Goal: Information Seeking & Learning: Learn about a topic

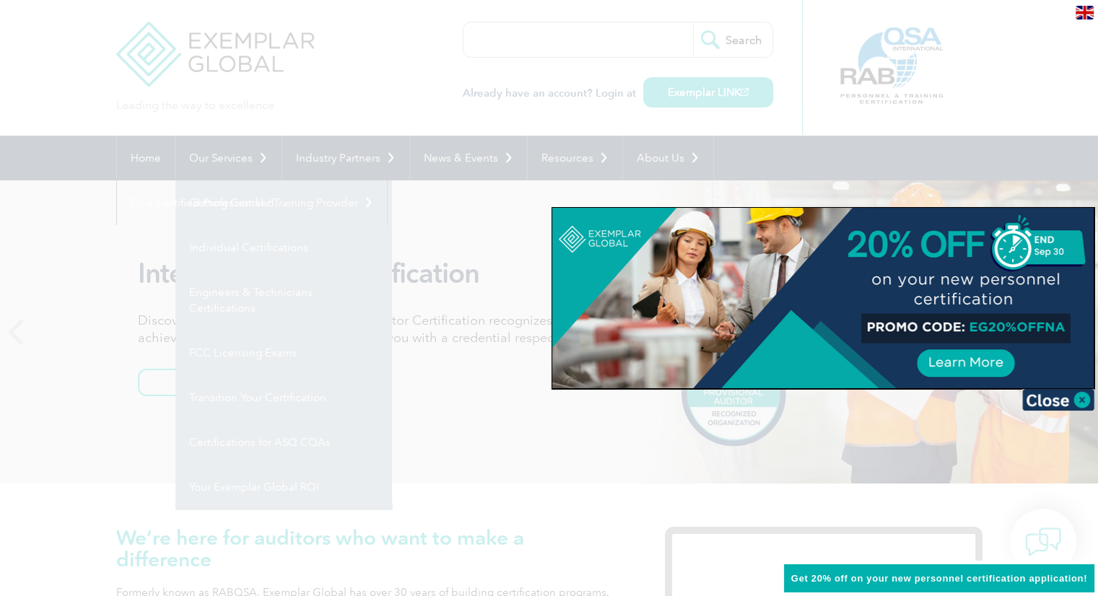
click at [629, 458] on div at bounding box center [549, 298] width 1098 height 596
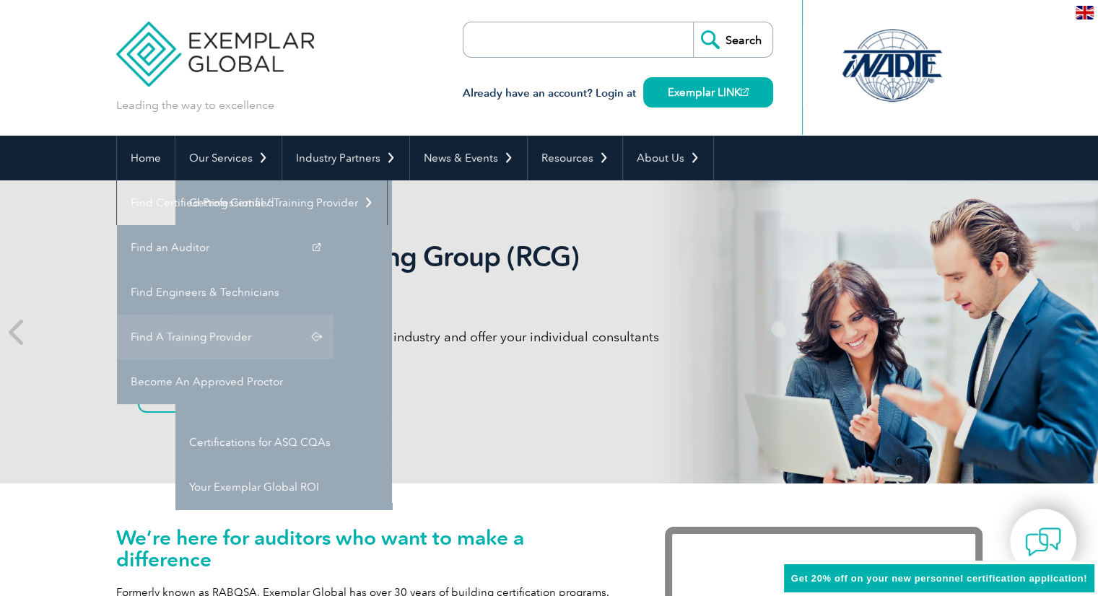
click at [334, 315] on link "Find A Training Provider" at bounding box center [225, 337] width 217 height 45
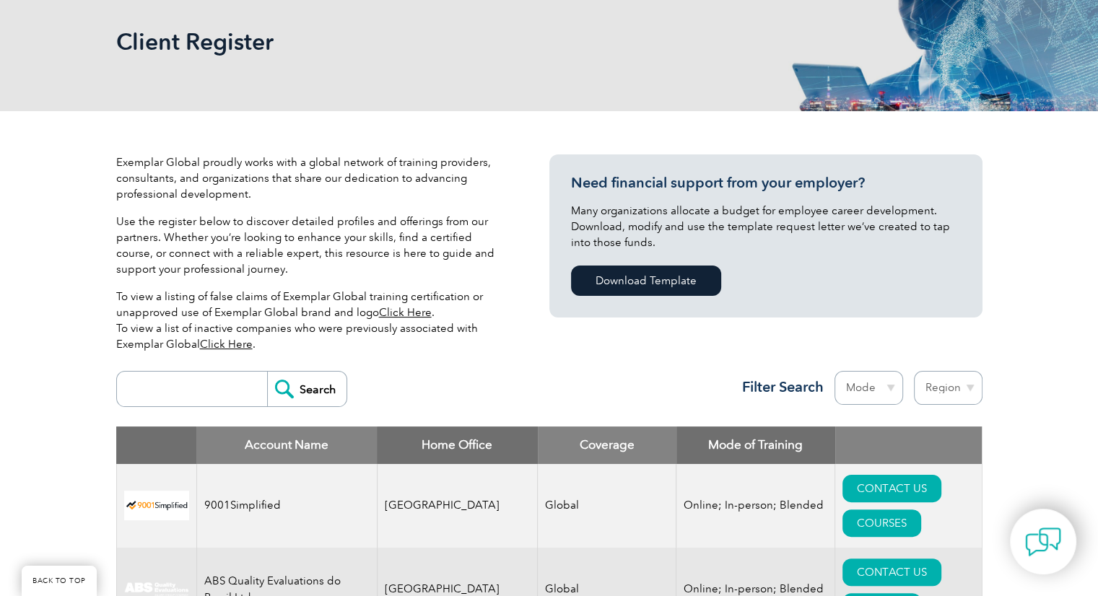
scroll to position [361, 0]
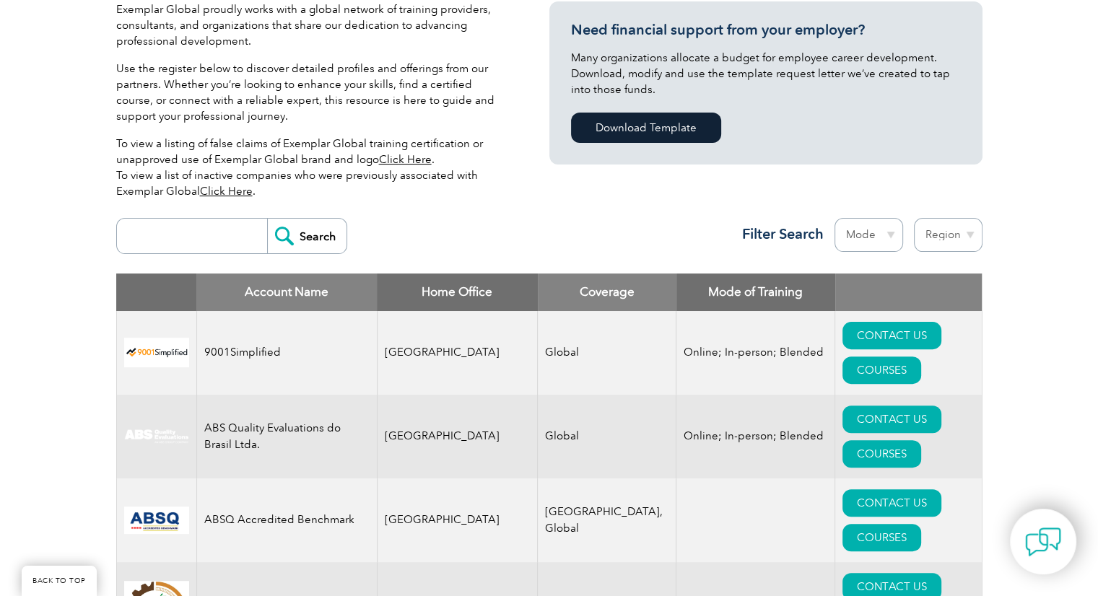
click at [196, 219] on input "search" at bounding box center [195, 236] width 143 height 35
type input "annelie"
click at [267, 219] on input "Search" at bounding box center [306, 236] width 79 height 35
click at [325, 219] on input "Search" at bounding box center [306, 236] width 79 height 35
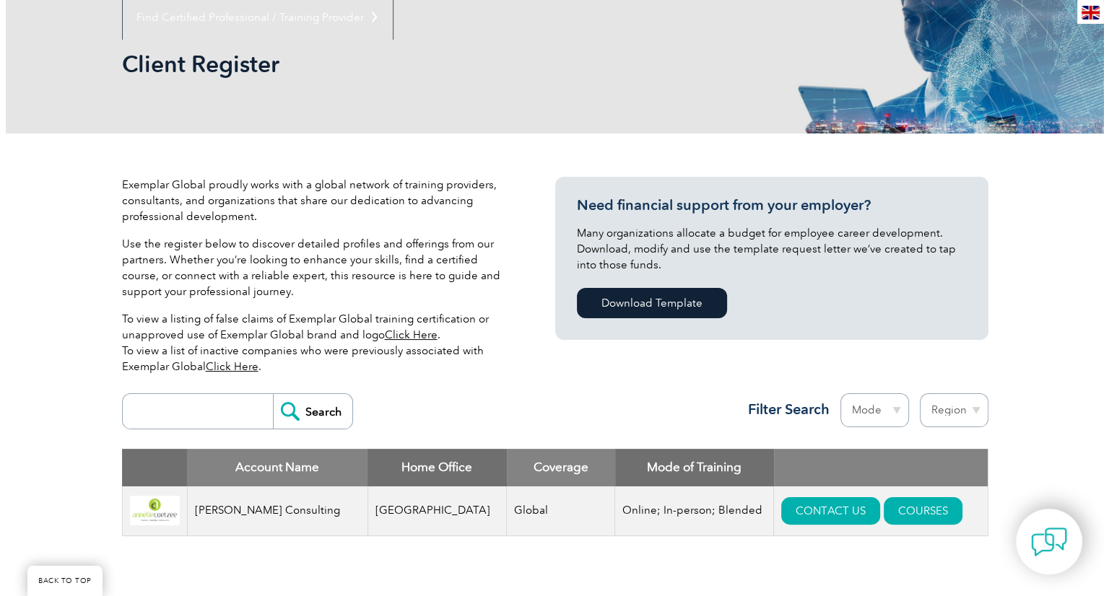
scroll to position [361, 0]
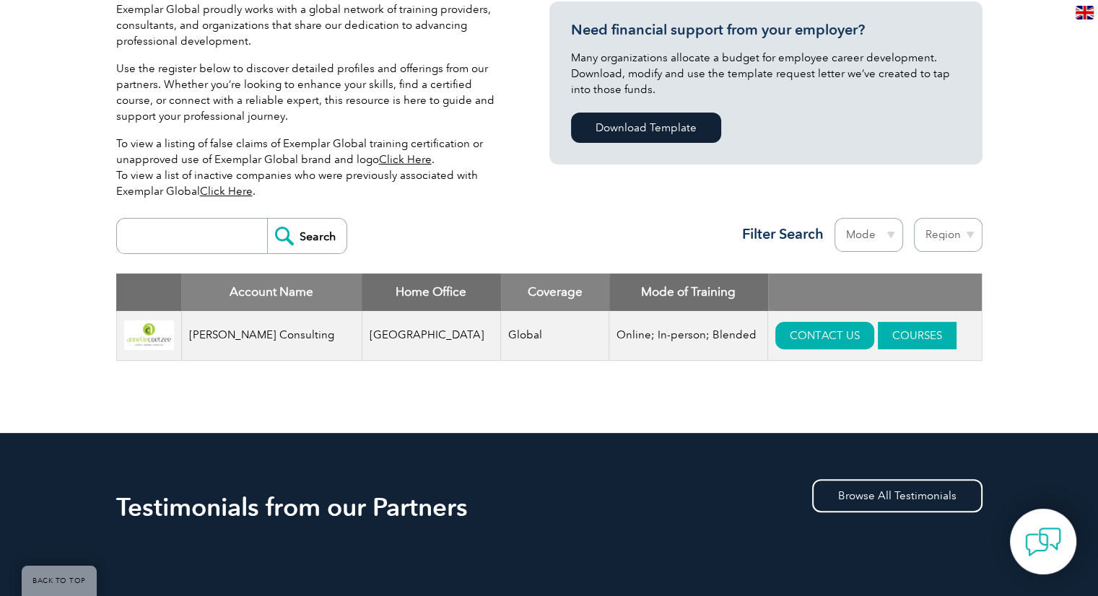
click at [879, 339] on link "COURSES" at bounding box center [917, 335] width 79 height 27
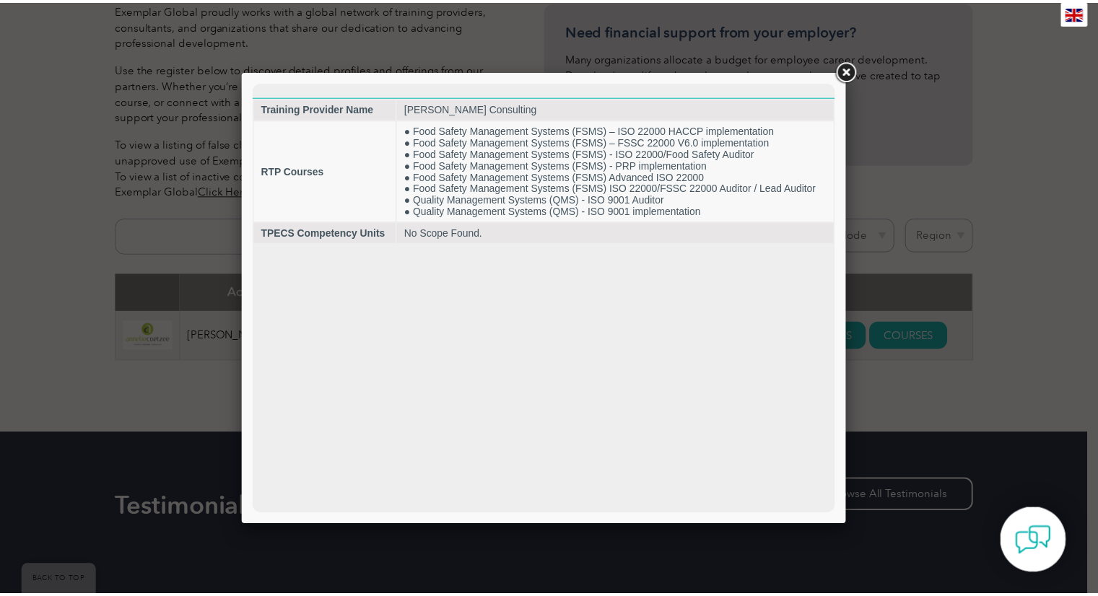
scroll to position [0, 0]
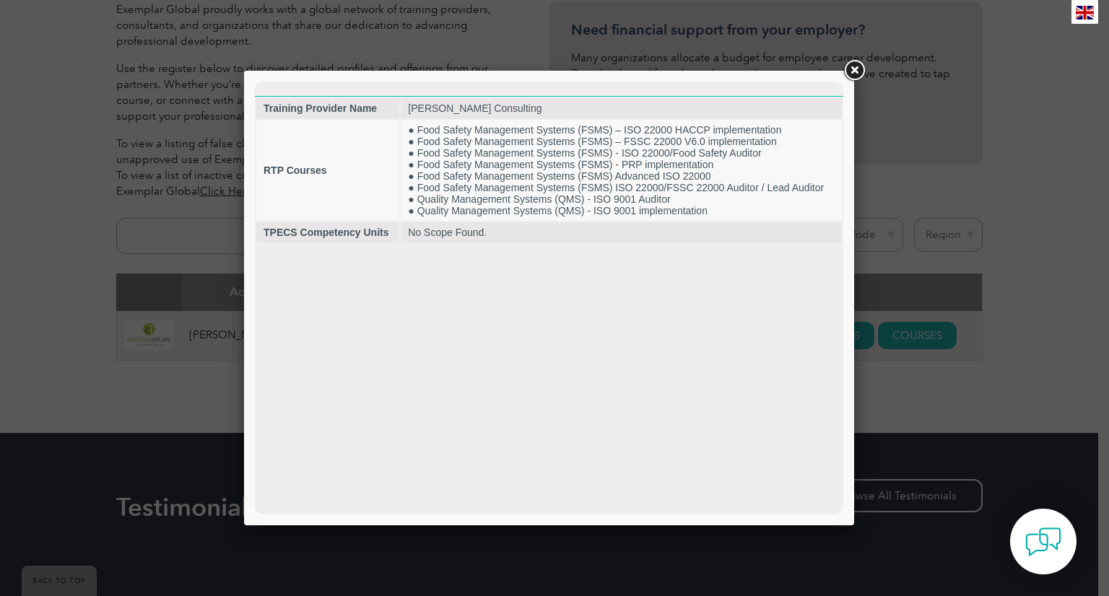
click at [191, 437] on div at bounding box center [554, 298] width 1109 height 596
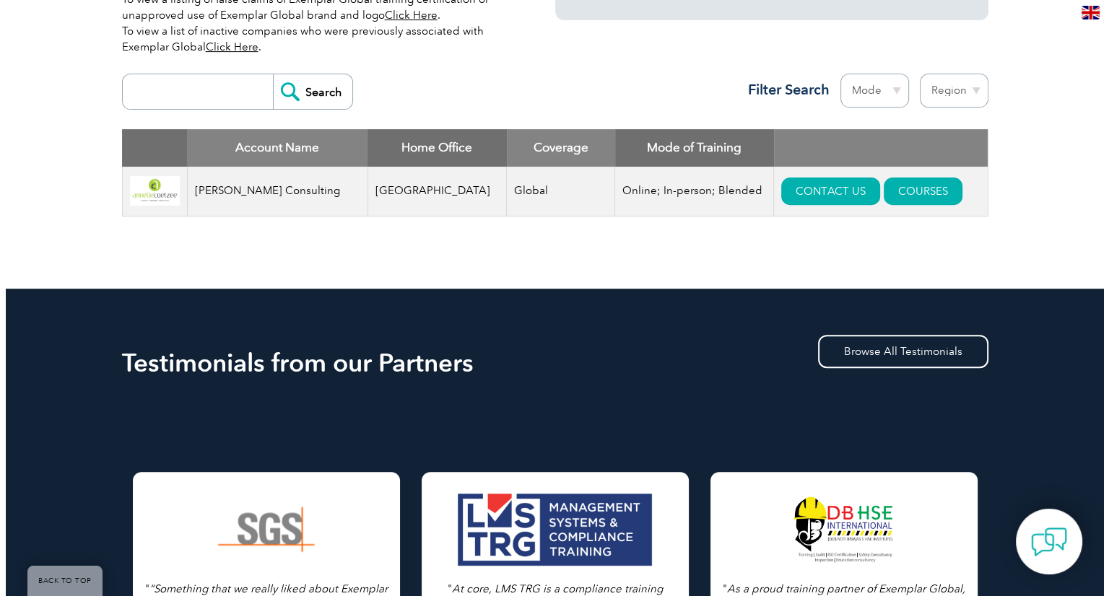
scroll to position [433, 0]
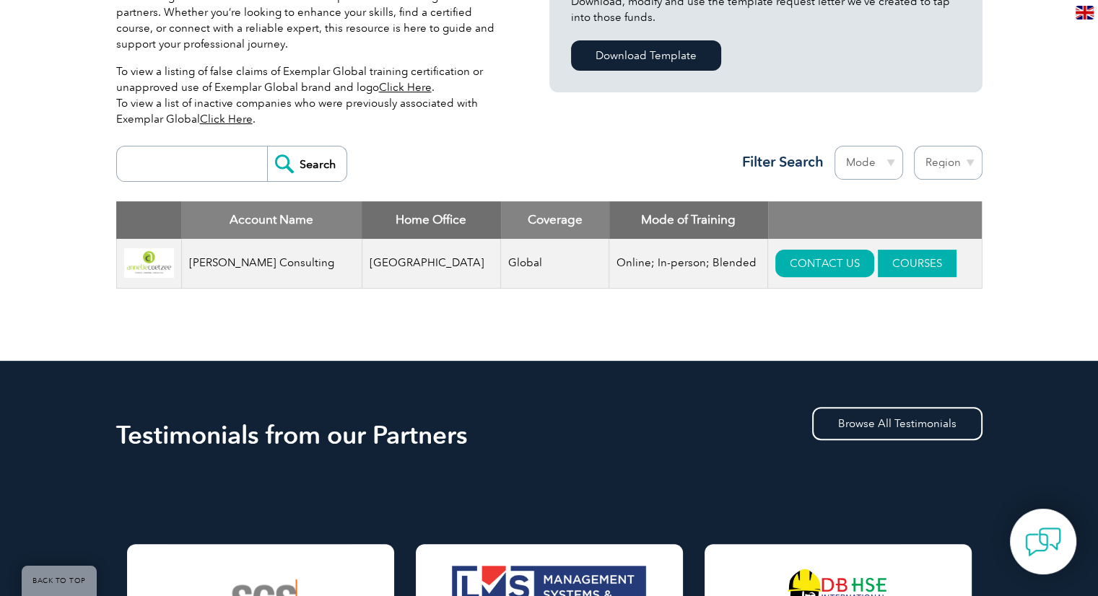
click at [907, 263] on link "COURSES" at bounding box center [917, 263] width 79 height 27
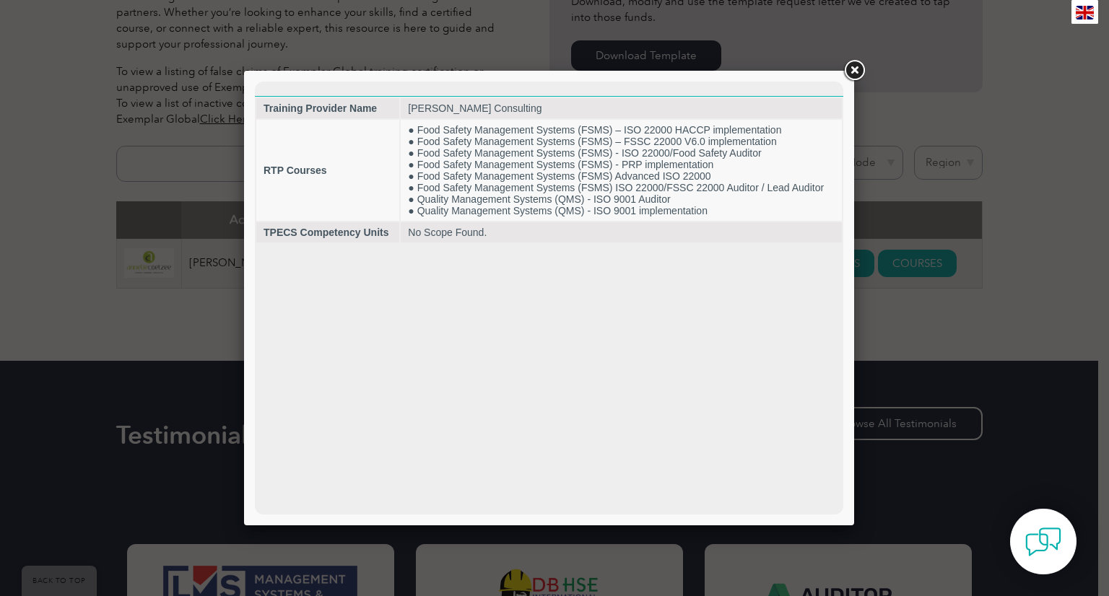
scroll to position [0, 0]
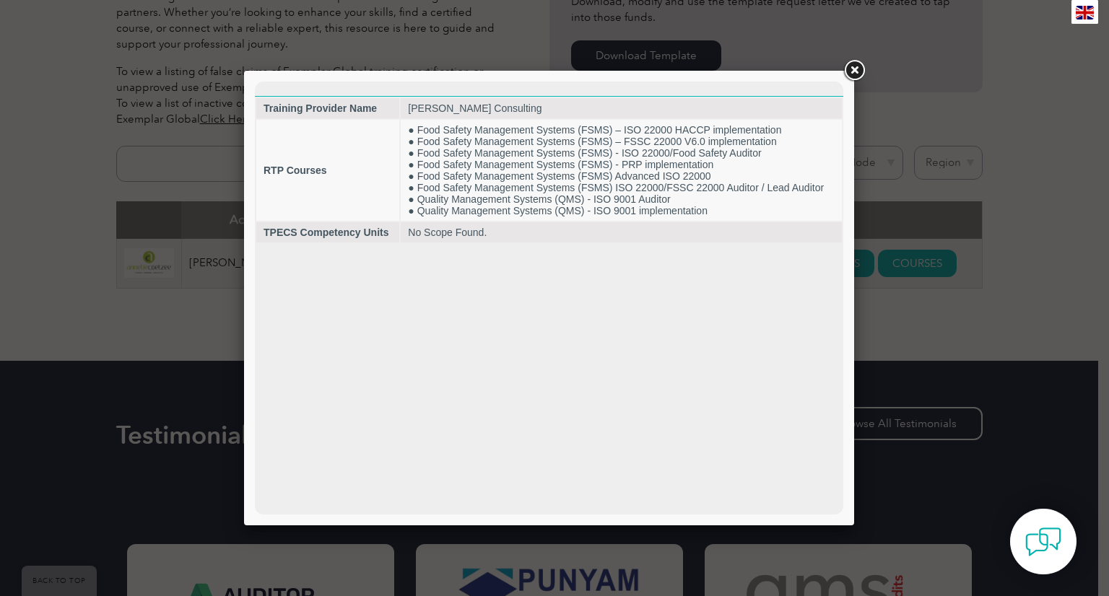
click at [860, 72] on link at bounding box center [854, 71] width 26 height 26
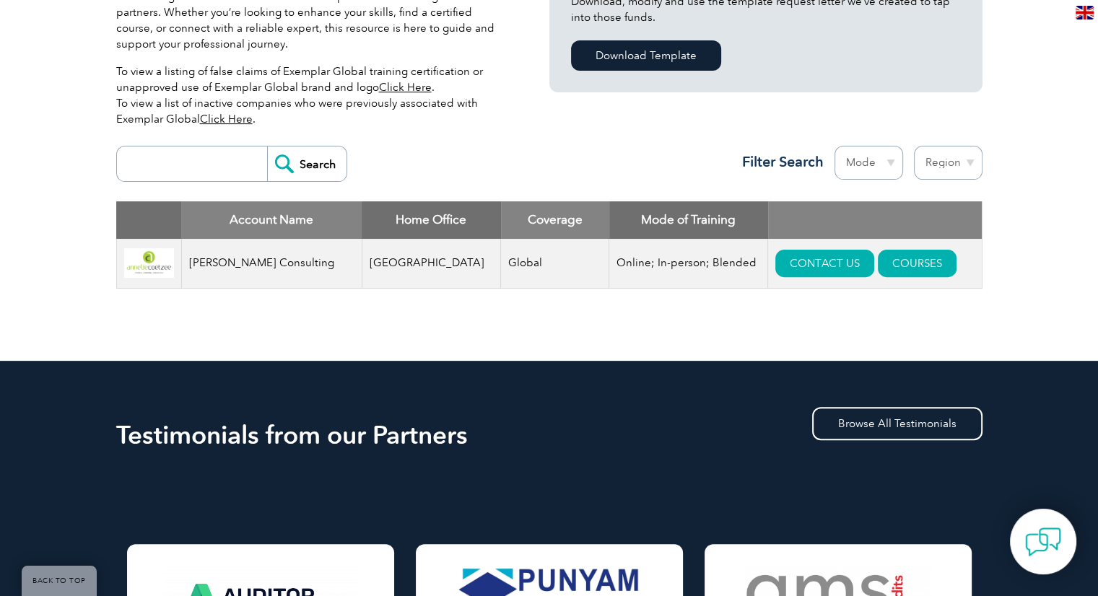
click at [612, 347] on div "Exemplar Global proudly works with a global network of training providers, cons…" at bounding box center [549, 123] width 866 height 475
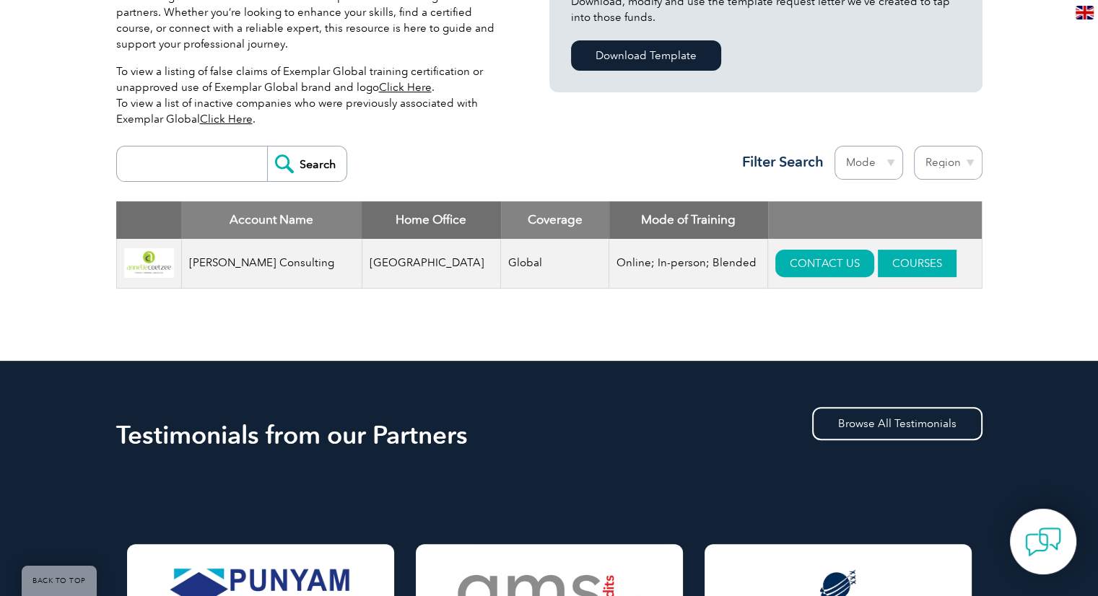
click at [880, 261] on link "COURSES" at bounding box center [917, 263] width 79 height 27
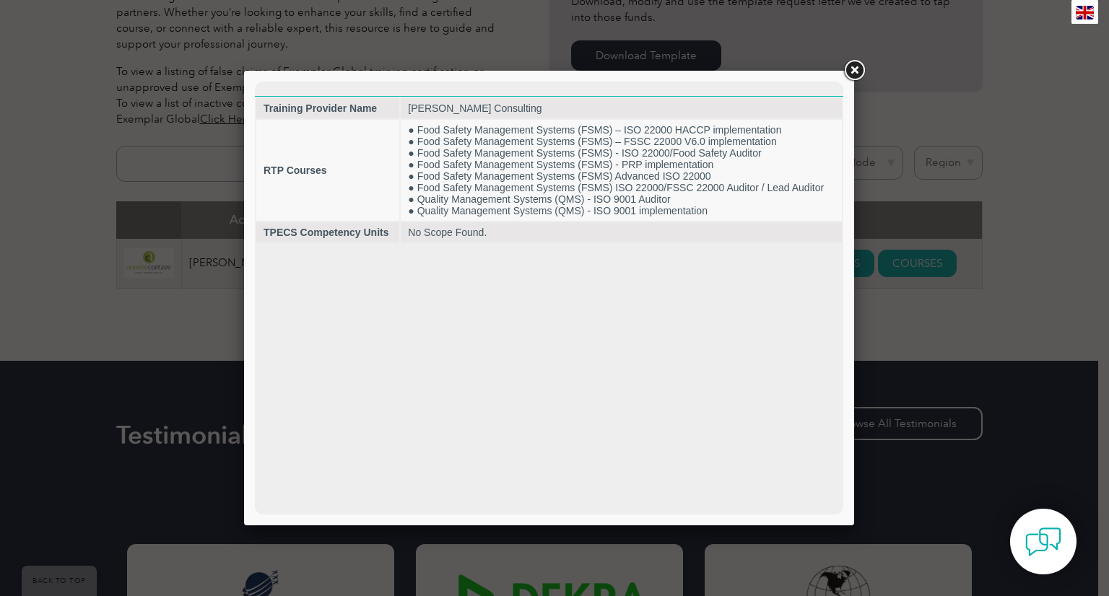
click at [854, 76] on link at bounding box center [854, 71] width 26 height 26
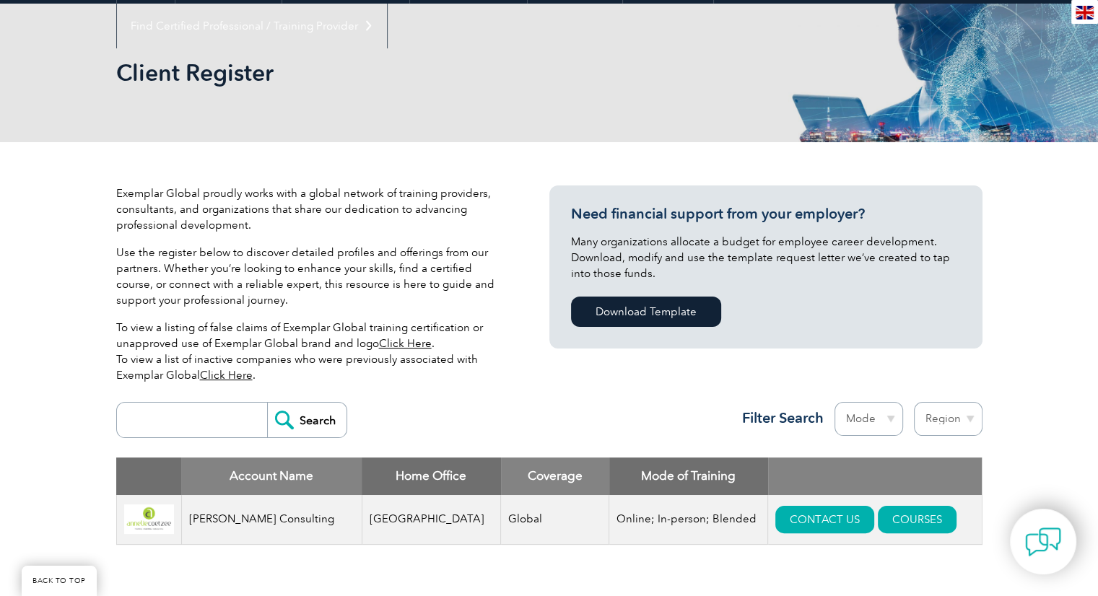
scroll to position [144, 0]
